Goal: Task Accomplishment & Management: Manage account settings

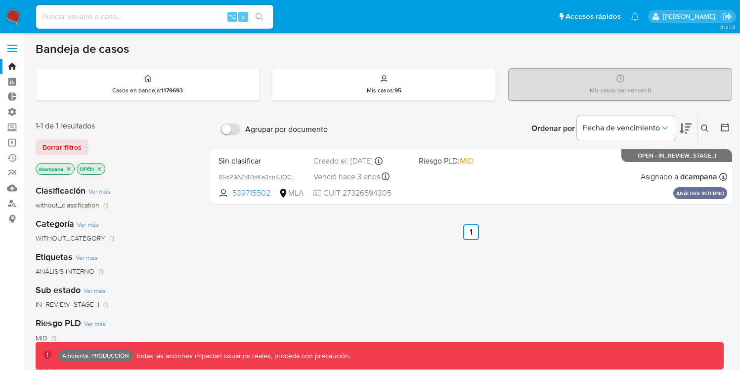
click at [18, 51] on label at bounding box center [12, 48] width 25 height 21
click at [0, 0] on input "checkbox" at bounding box center [0, 0] width 0 height 0
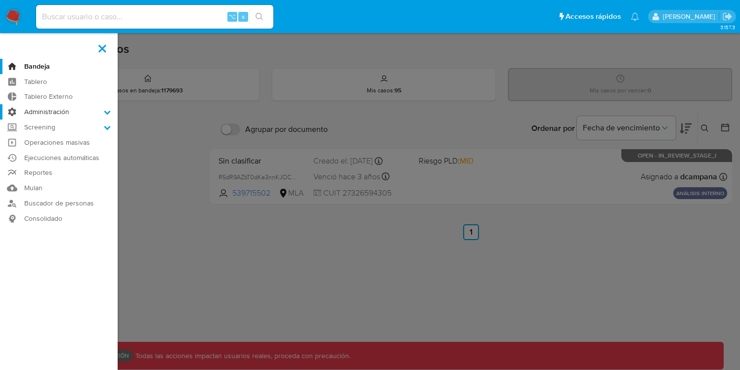
click at [52, 113] on label "Administración" at bounding box center [59, 111] width 118 height 15
click at [0, 0] on input "Administración" at bounding box center [0, 0] width 0 height 0
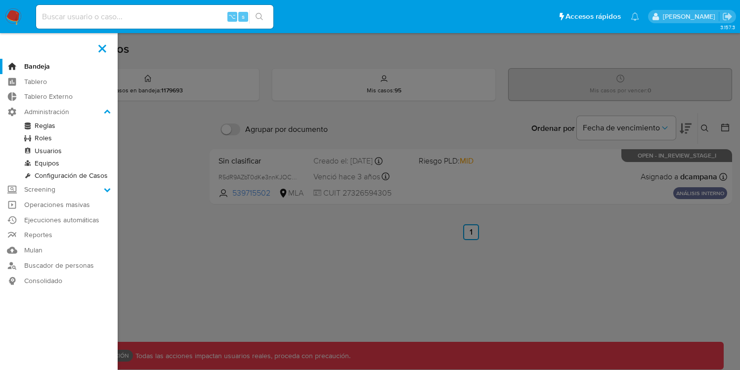
click at [47, 141] on link "Roles" at bounding box center [59, 138] width 118 height 12
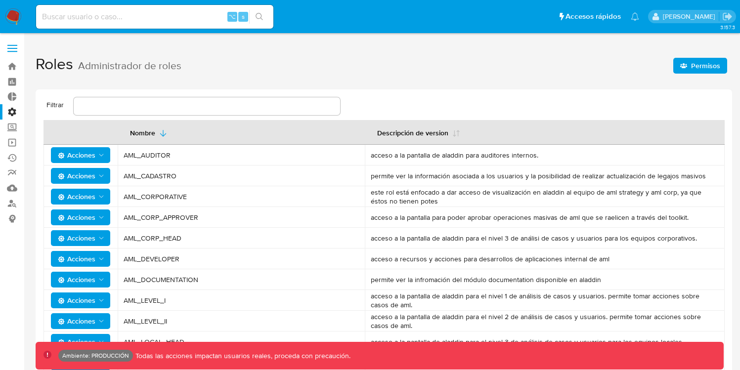
click at [97, 260] on icon "Acciones" at bounding box center [101, 259] width 8 height 8
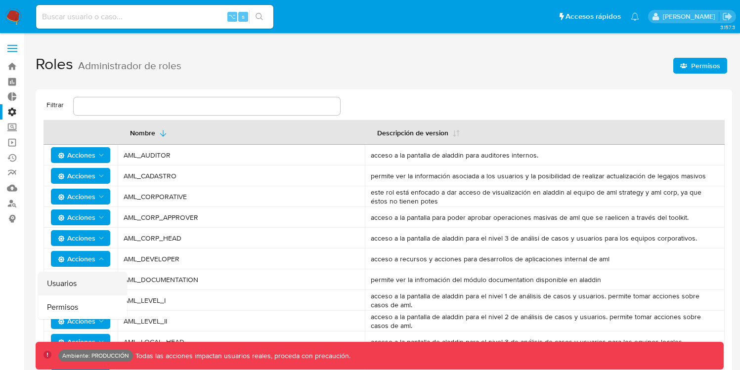
click at [93, 273] on button "Usuarios" at bounding box center [82, 284] width 89 height 24
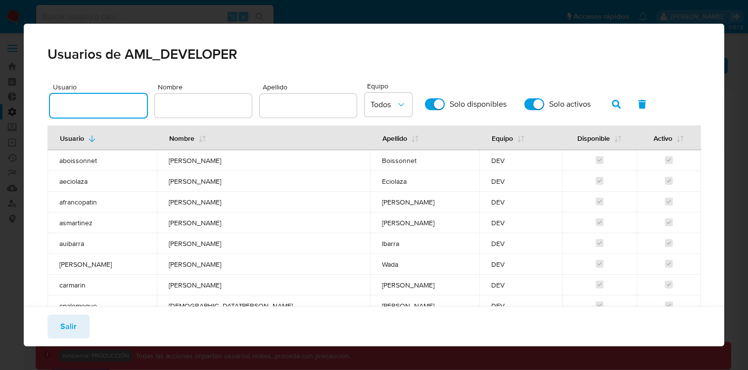
click at [110, 108] on input "text" at bounding box center [98, 105] width 97 height 13
click at [618, 104] on button "button" at bounding box center [616, 104] width 26 height 24
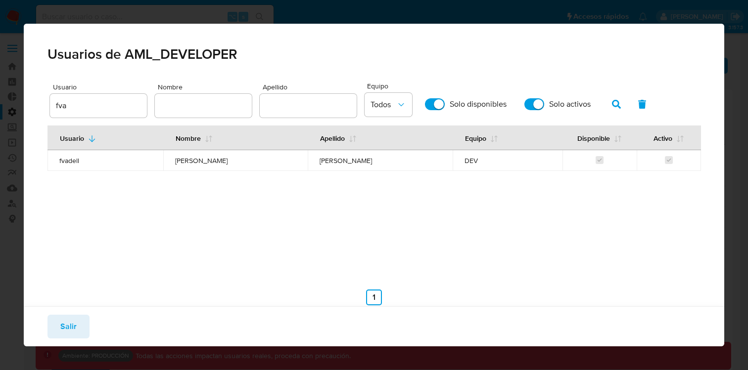
click at [119, 109] on input "fva" at bounding box center [98, 105] width 97 height 13
type input "f"
click at [173, 108] on input "text" at bounding box center [203, 105] width 97 height 13
type input "francisco"
click at [616, 103] on icon "button" at bounding box center [616, 104] width 9 height 9
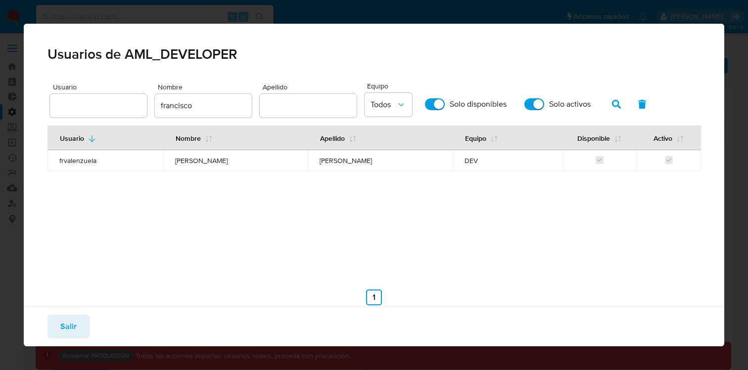
click at [70, 161] on span "frvalenzuela" at bounding box center [105, 160] width 92 height 9
click at [64, 333] on span "Salir" at bounding box center [68, 327] width 16 height 22
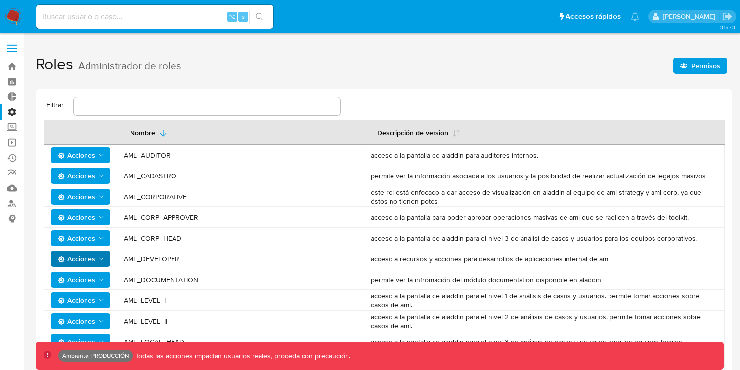
click at [692, 68] on span "Permisos" at bounding box center [705, 66] width 29 height 16
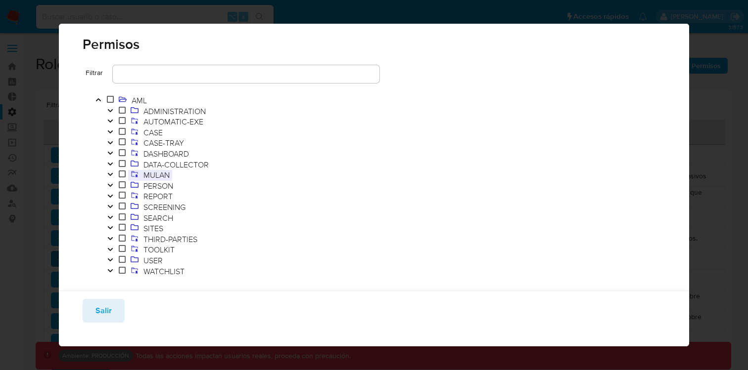
scroll to position [10, 0]
click at [113, 258] on icon "Toggle" at bounding box center [110, 260] width 7 height 6
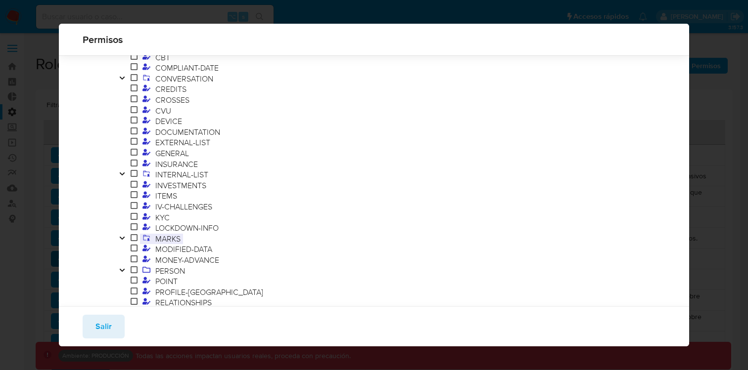
scroll to position [277, 0]
click at [120, 239] on icon "Toggle" at bounding box center [122, 239] width 5 height 3
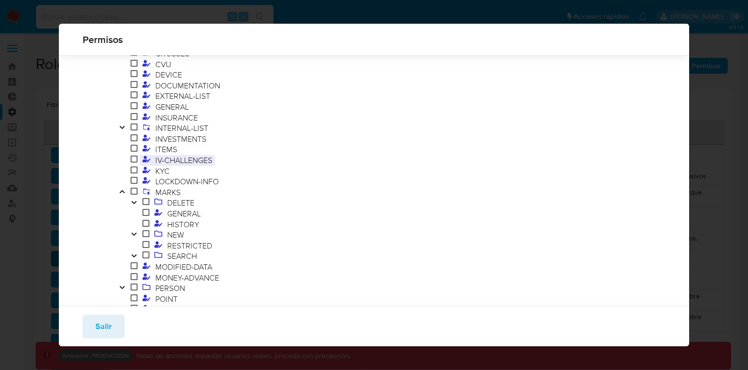
scroll to position [351, 0]
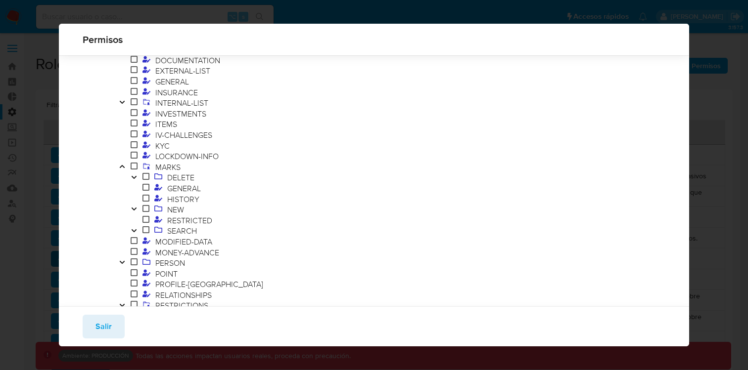
click at [136, 207] on icon "Toggle" at bounding box center [134, 209] width 7 height 6
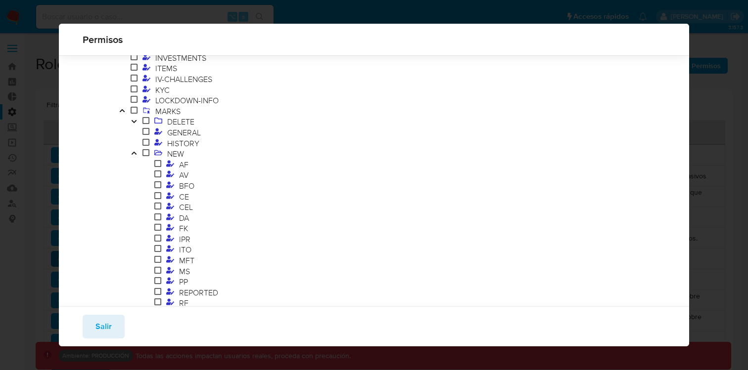
scroll to position [387, 0]
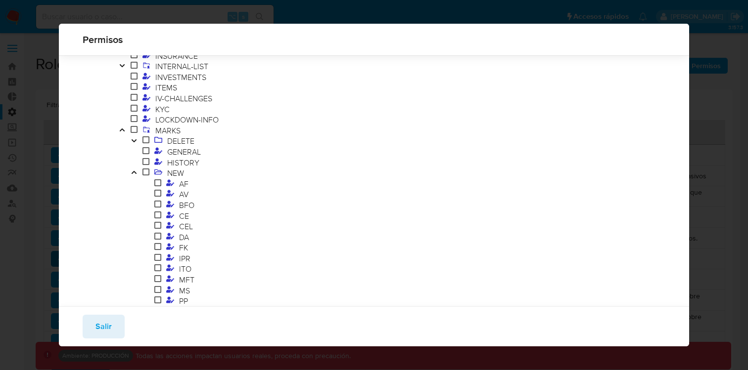
click at [135, 173] on icon "Toggle" at bounding box center [134, 173] width 7 height 6
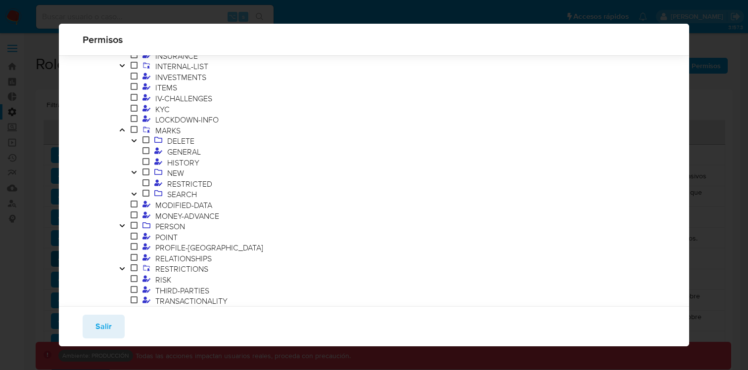
click at [134, 141] on icon "Toggle" at bounding box center [134, 140] width 5 height 3
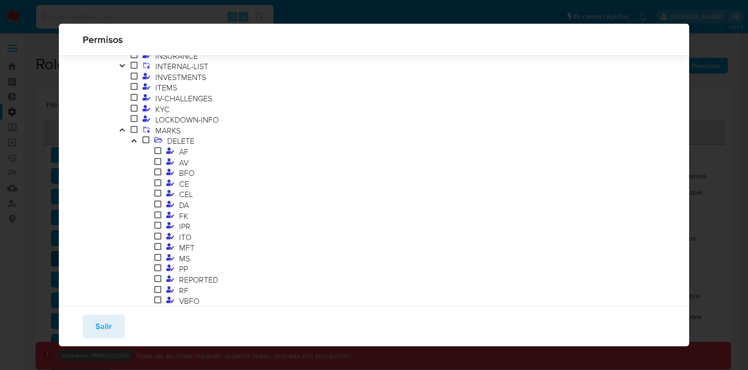
click at [134, 141] on icon "Toggle" at bounding box center [134, 140] width 5 height 3
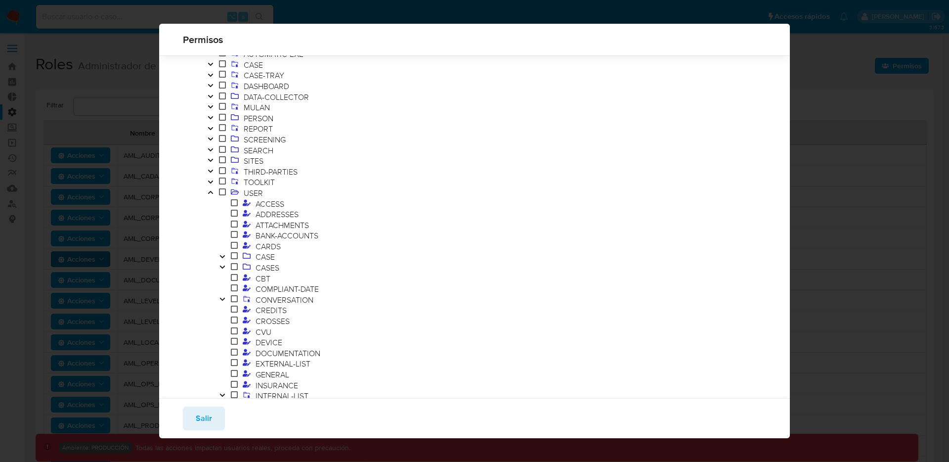
scroll to position [0, 0]
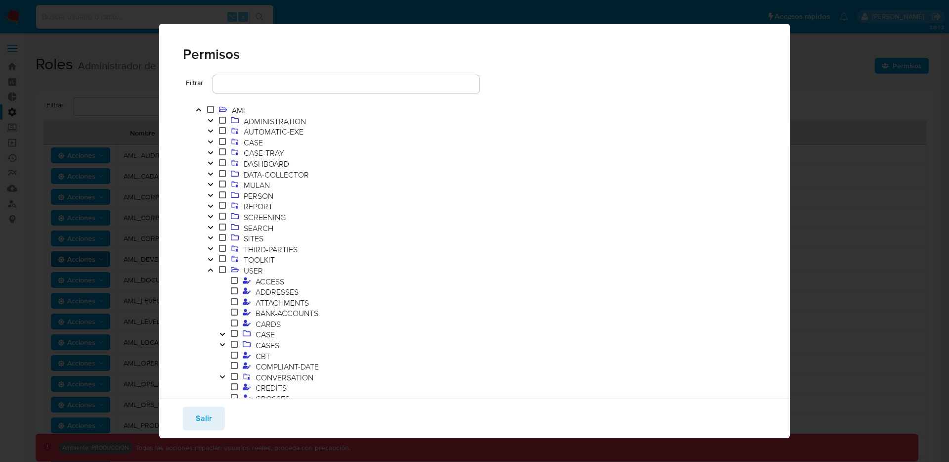
click at [205, 370] on span "Salir" at bounding box center [204, 418] width 16 height 22
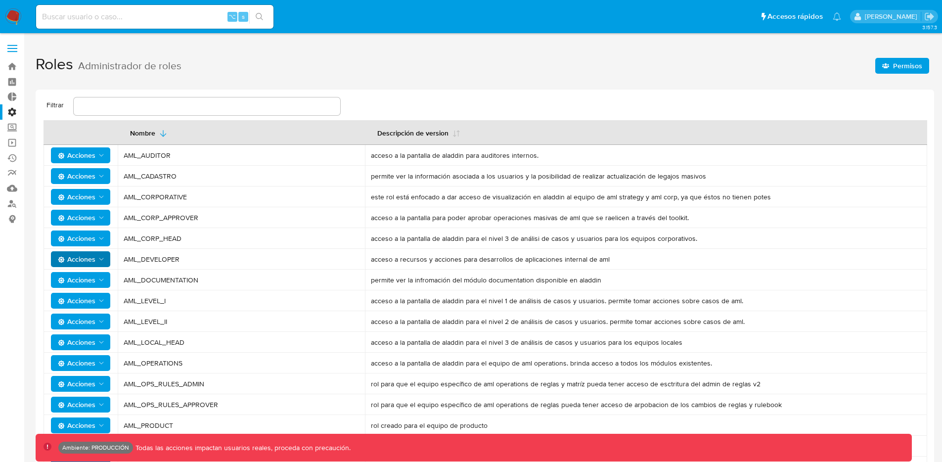
click at [747, 67] on span "Permisos" at bounding box center [907, 66] width 29 height 16
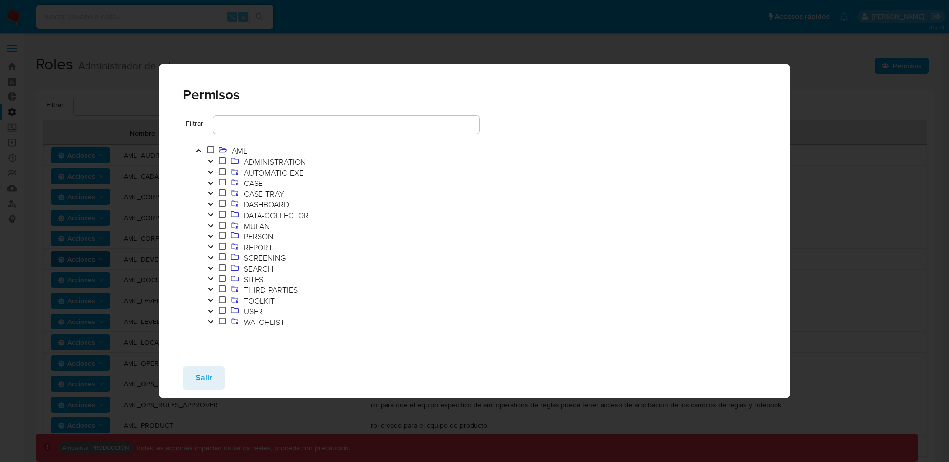
click at [212, 310] on icon "Toggle" at bounding box center [210, 311] width 5 height 3
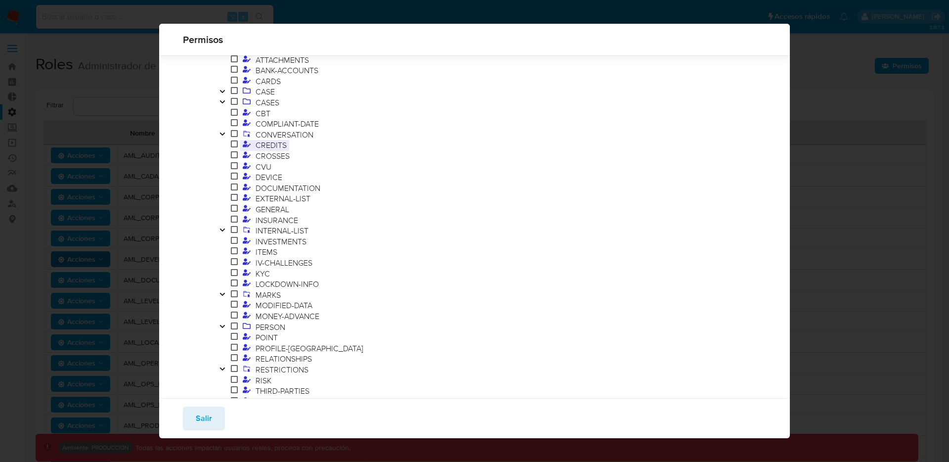
scroll to position [229, 0]
click at [222, 286] on icon "Toggle" at bounding box center [222, 288] width 7 height 6
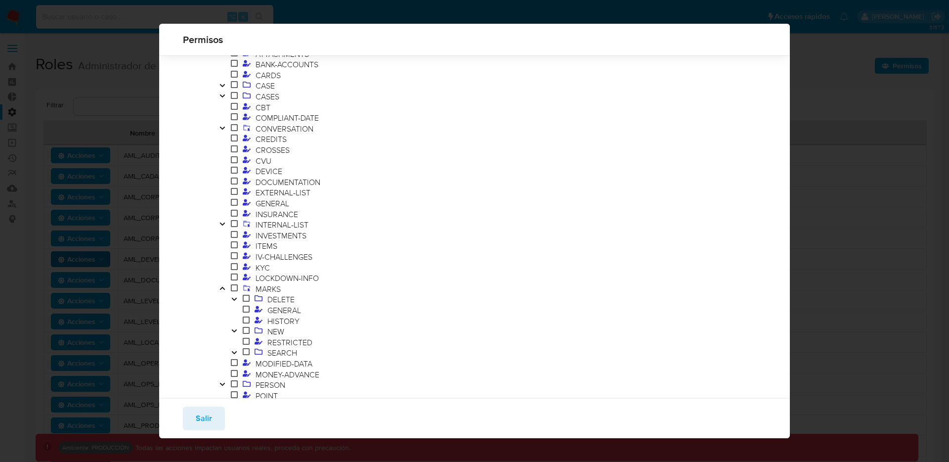
click at [235, 327] on button "Toggle" at bounding box center [234, 331] width 12 height 11
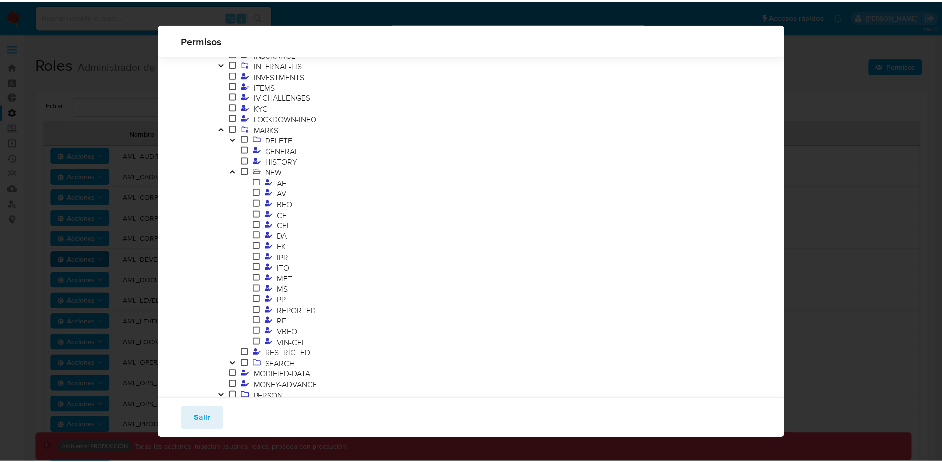
scroll to position [399, 0]
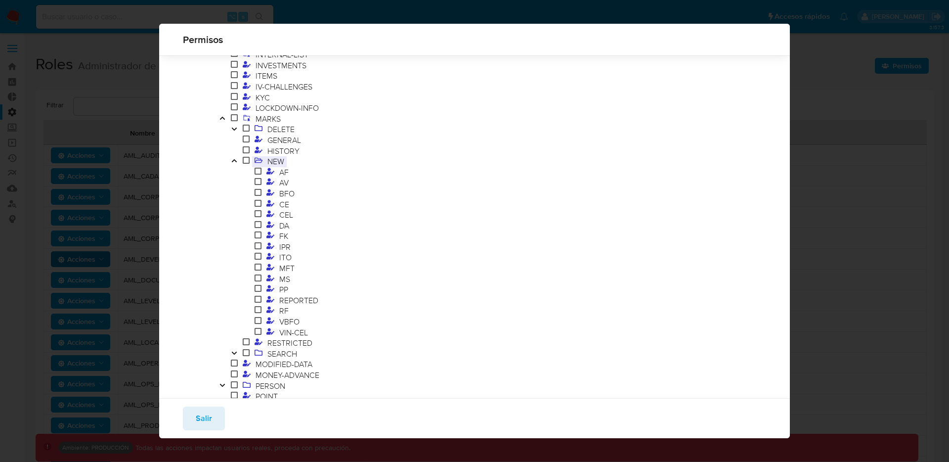
click at [283, 160] on span "NEW" at bounding box center [276, 161] width 22 height 11
click at [238, 126] on button "Toggle" at bounding box center [234, 129] width 12 height 11
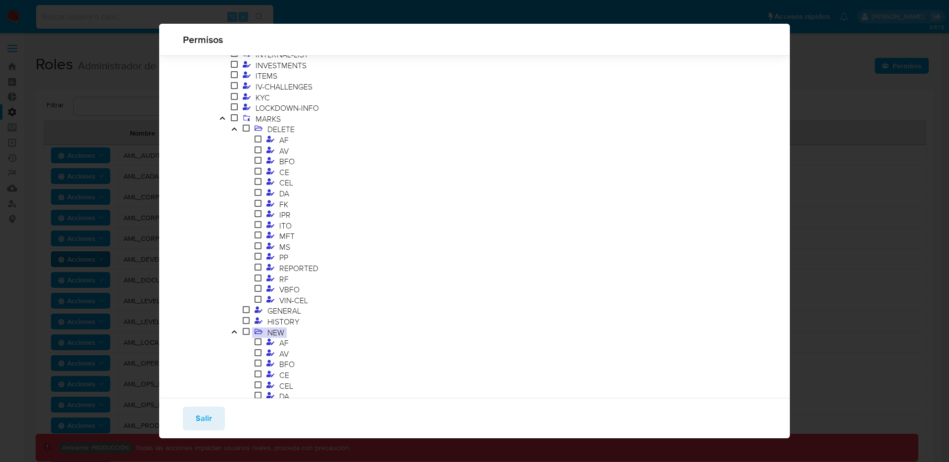
click at [238, 126] on button "Toggle" at bounding box center [234, 129] width 12 height 11
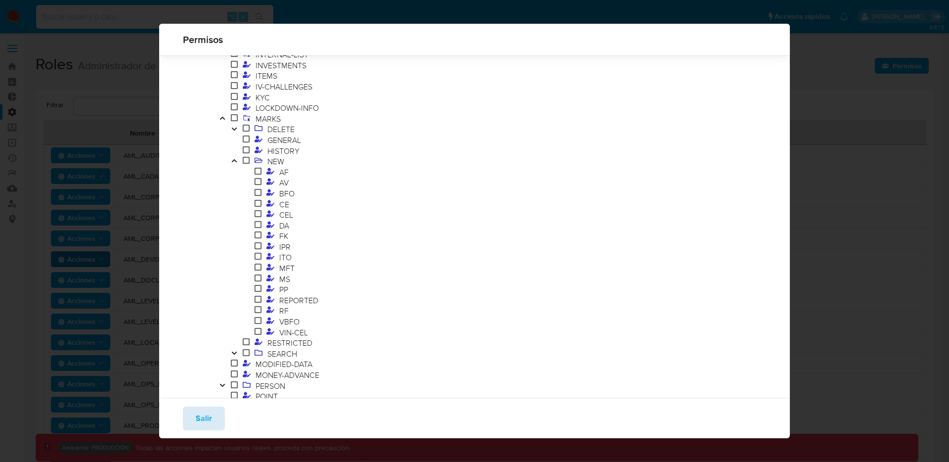
click at [187, 370] on button "Salir" at bounding box center [204, 418] width 42 height 24
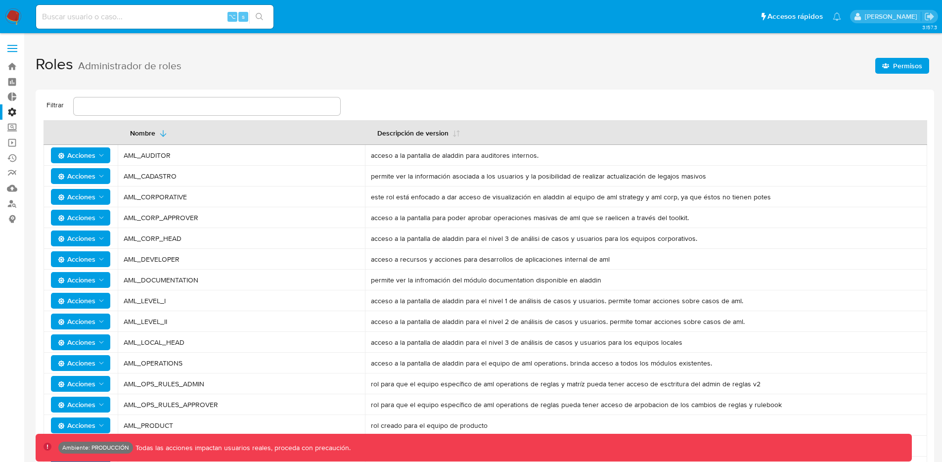
click at [907, 69] on span "Permisos" at bounding box center [907, 66] width 29 height 16
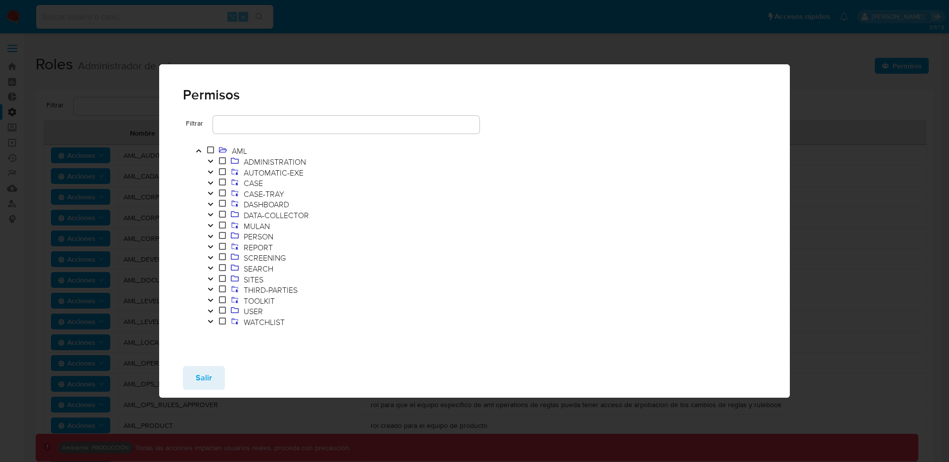
click at [213, 311] on icon "Toggle" at bounding box center [210, 311] width 7 height 6
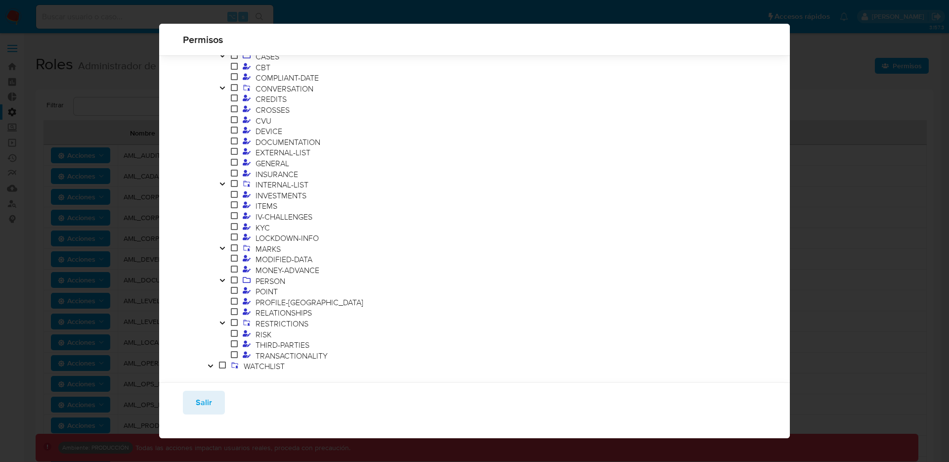
scroll to position [273, 0]
click at [222, 240] on button "Toggle" at bounding box center [223, 245] width 12 height 11
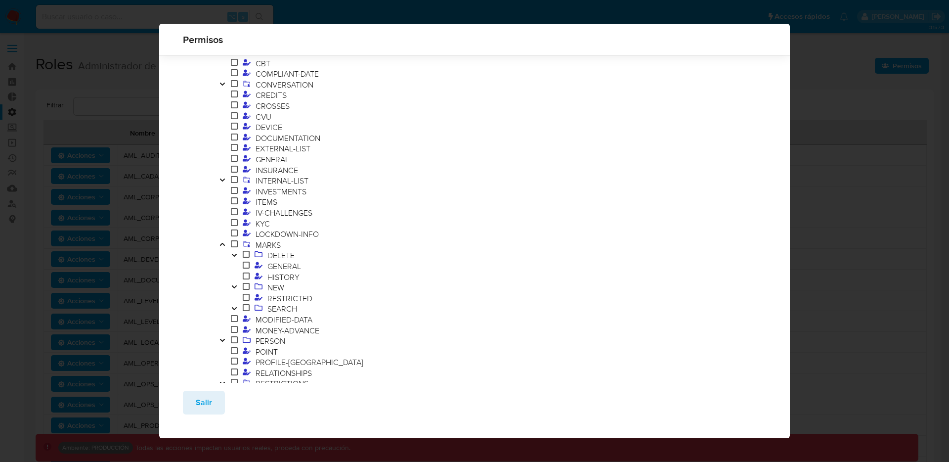
click at [238, 285] on button "Toggle" at bounding box center [234, 287] width 12 height 11
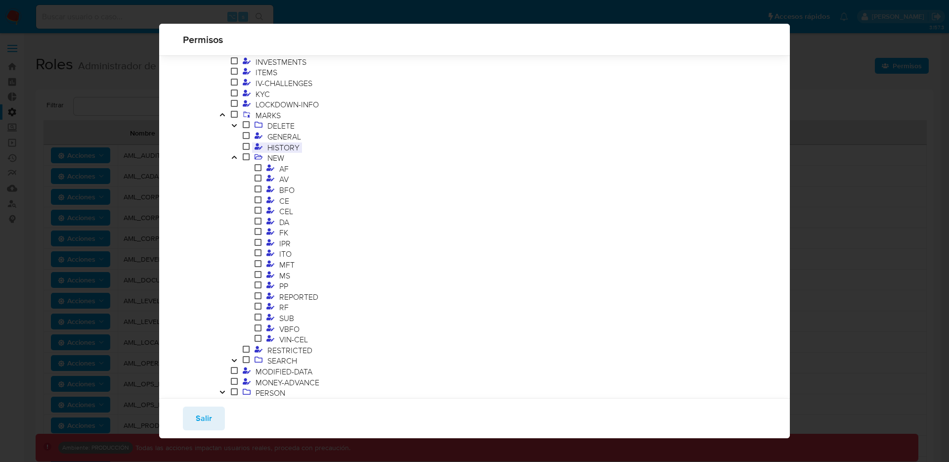
scroll to position [445, 0]
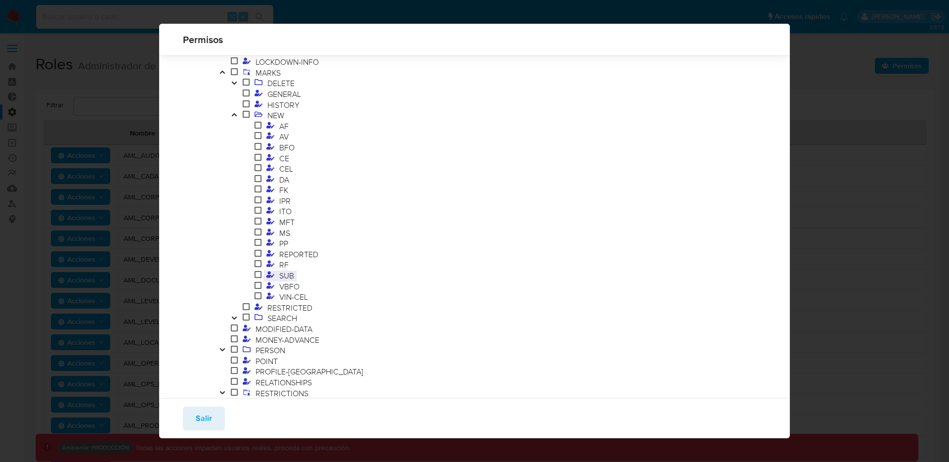
click at [296, 278] on span "SUB" at bounding box center [287, 275] width 20 height 11
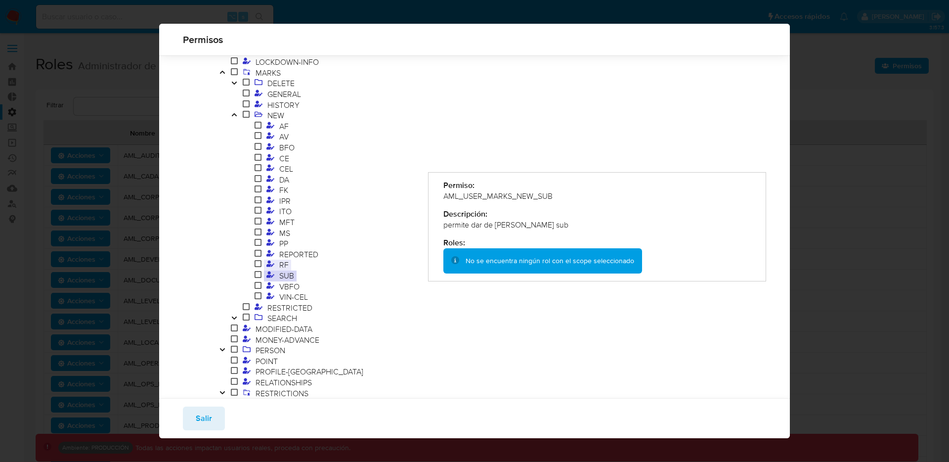
click at [279, 264] on span "RF" at bounding box center [284, 264] width 14 height 11
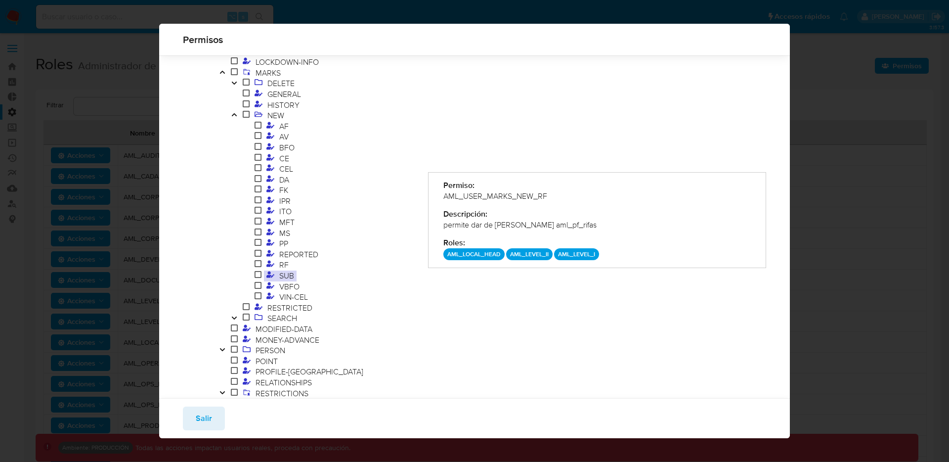
click at [279, 274] on span "SUB" at bounding box center [287, 275] width 20 height 11
click at [293, 301] on span "VIN-CEL" at bounding box center [294, 298] width 34 height 11
click at [293, 297] on span "VIN-CEL" at bounding box center [294, 298] width 34 height 11
click at [546, 196] on div "AML_USER_MARKS_NEW_VIN-CEL" at bounding box center [597, 196] width 308 height 11
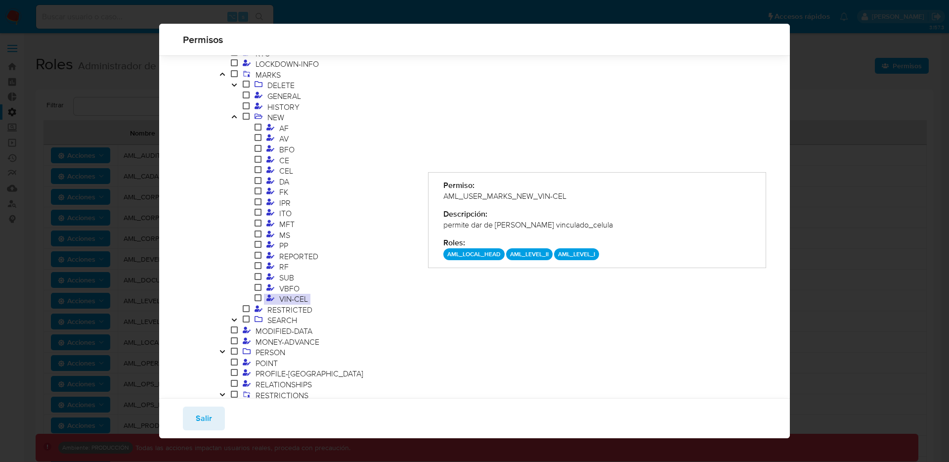
click at [573, 224] on div "permite dar de [PERSON_NAME] vinculado_celula" at bounding box center [597, 225] width 308 height 11
drag, startPoint x: 575, startPoint y: 225, endPoint x: 569, endPoint y: 224, distance: 6.0
click at [569, 224] on div "permite dar de [PERSON_NAME] vinculado_celula" at bounding box center [597, 225] width 308 height 11
click at [283, 290] on span "VBFO" at bounding box center [289, 288] width 25 height 11
click at [285, 299] on span "VIN-CEL" at bounding box center [294, 298] width 34 height 11
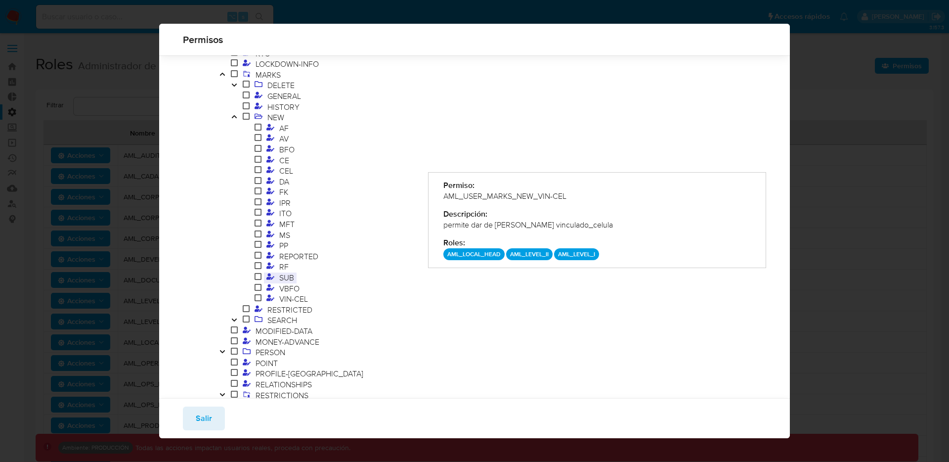
click at [283, 279] on span "SUB" at bounding box center [287, 277] width 20 height 11
